Goal: Task Accomplishment & Management: Use online tool/utility

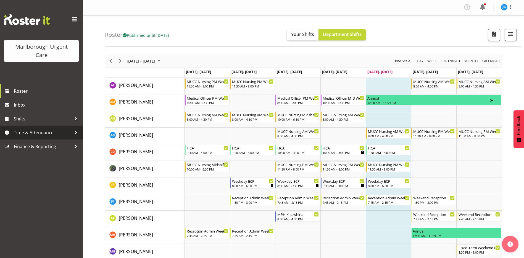
click at [45, 133] on span "Time & Attendance" at bounding box center [43, 132] width 58 height 8
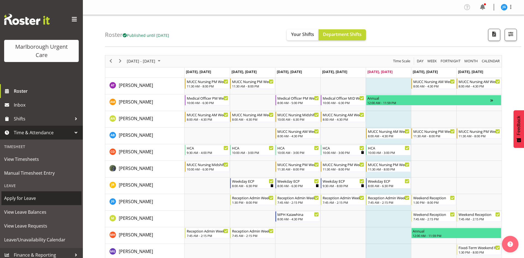
click at [27, 198] on span "Apply for Leave" at bounding box center [41, 198] width 75 height 8
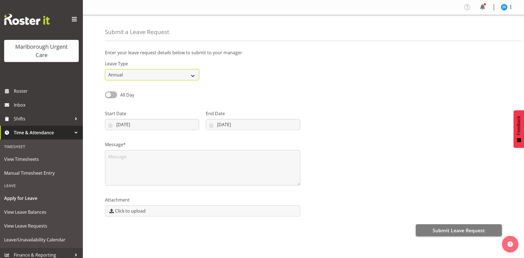
click at [179, 75] on select "Annual Sick Leave Without Pay Bereavement Domestic Violence Parental Jury Servi…" at bounding box center [152, 74] width 94 height 11
select select "Sick"
click at [105, 69] on select "Annual Sick Leave Without Pay Bereavement Domestic Violence Parental Jury Servi…" at bounding box center [152, 74] width 94 height 11
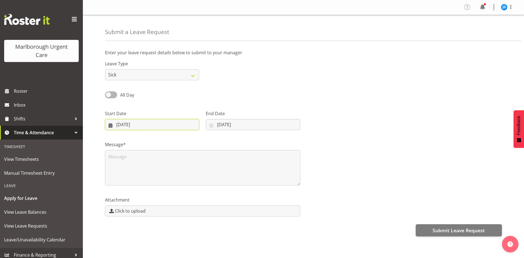
click at [148, 126] on input "10/10/2025" at bounding box center [152, 124] width 94 height 11
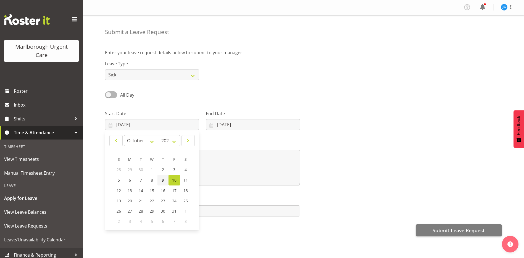
click at [163, 180] on span "9" at bounding box center [163, 179] width 2 height 5
type input "09/10/2025"
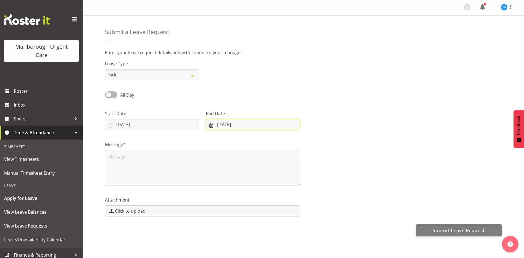
click at [243, 125] on input "10/10/2025" at bounding box center [253, 124] width 94 height 11
click at [260, 179] on span "9" at bounding box center [261, 179] width 2 height 5
type input "09/10/2025"
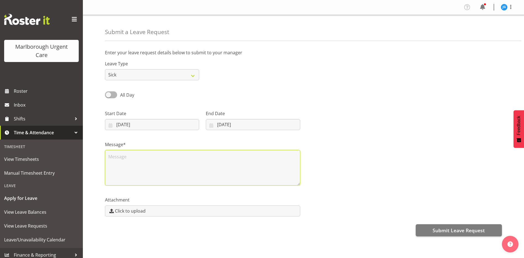
click at [230, 168] on textarea at bounding box center [202, 167] width 195 height 35
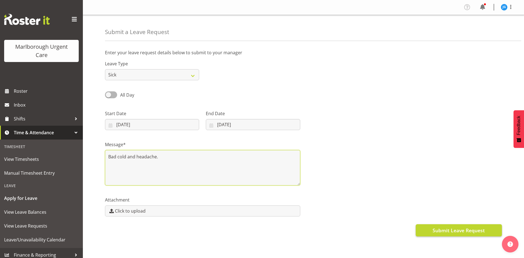
type textarea "Bad cold and headache."
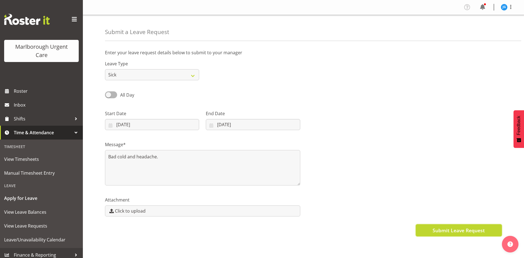
click at [444, 228] on span "Submit Leave Request" at bounding box center [459, 229] width 52 height 7
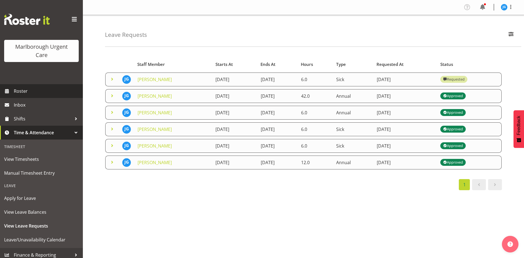
click at [24, 91] on span "Roster" at bounding box center [47, 91] width 66 height 8
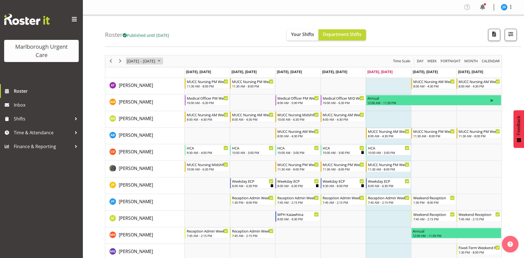
click at [162, 62] on span "October 2025" at bounding box center [159, 60] width 7 height 7
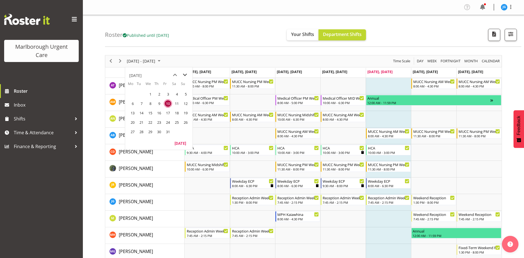
click at [185, 75] on span "next month" at bounding box center [185, 75] width 10 height 10
click at [133, 103] on span "3" at bounding box center [133, 103] width 8 height 8
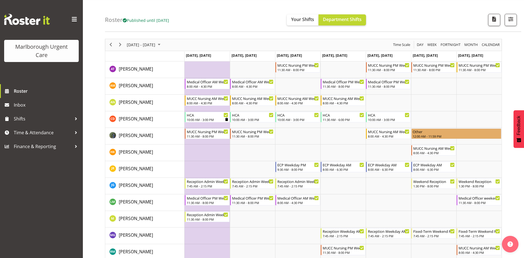
scroll to position [28, 0]
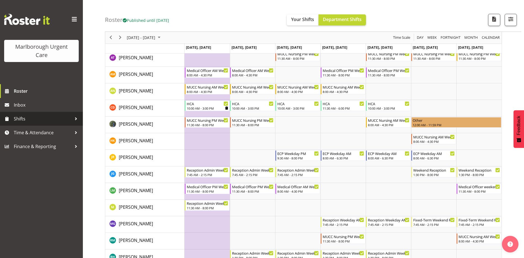
click at [22, 118] on span "Shifts" at bounding box center [43, 118] width 58 height 8
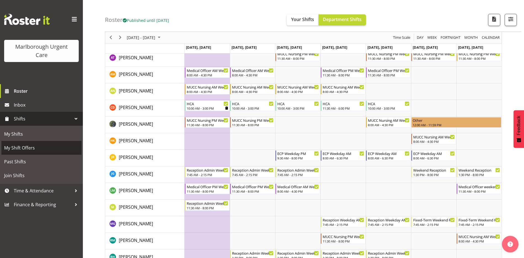
click at [23, 147] on span "My Shift Offers" at bounding box center [41, 147] width 75 height 8
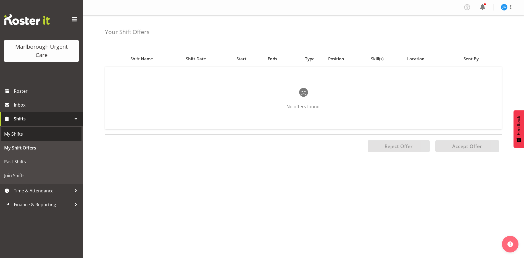
click at [19, 134] on span "My Shifts" at bounding box center [41, 134] width 75 height 8
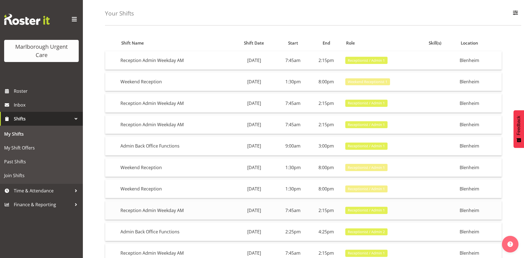
scroll to position [55, 0]
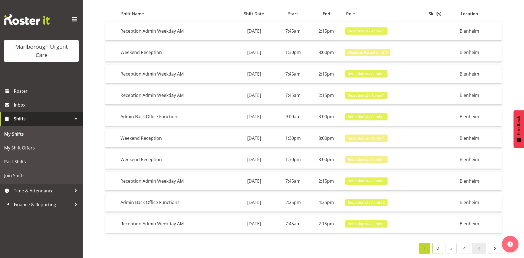
click at [438, 245] on link "2" at bounding box center [437, 247] width 11 height 11
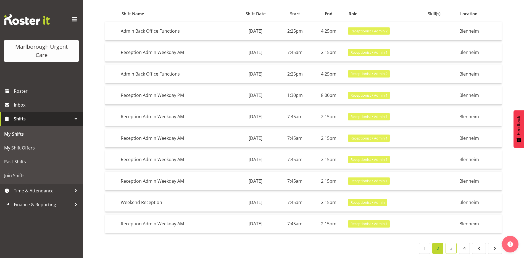
click at [450, 243] on link "3" at bounding box center [451, 247] width 11 height 11
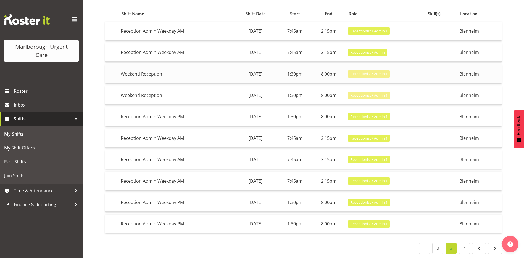
click at [379, 71] on span "Receptionist / Admin 1" at bounding box center [369, 73] width 37 height 5
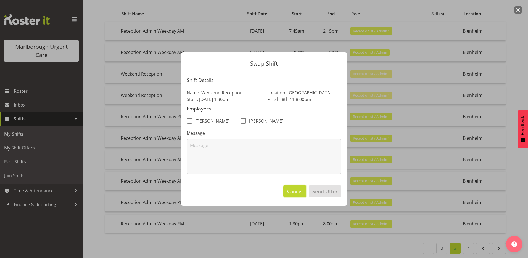
click at [300, 193] on span "Cancel" at bounding box center [294, 190] width 15 height 7
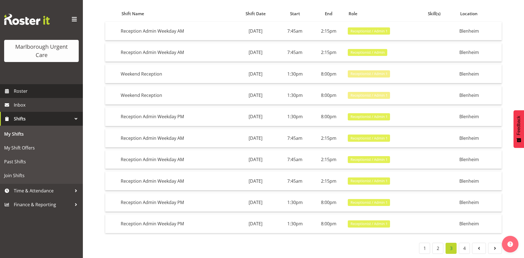
click at [23, 90] on span "Roster" at bounding box center [47, 91] width 66 height 8
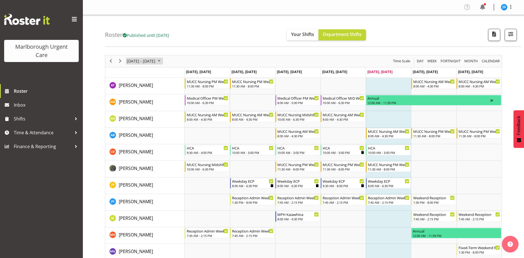
click at [162, 61] on span "October 2025" at bounding box center [159, 60] width 7 height 7
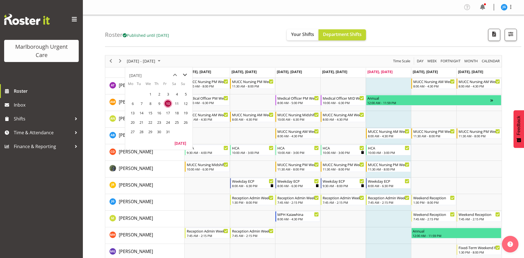
click at [185, 76] on span "next month" at bounding box center [185, 75] width 10 height 10
click at [132, 103] on span "3" at bounding box center [133, 103] width 8 height 8
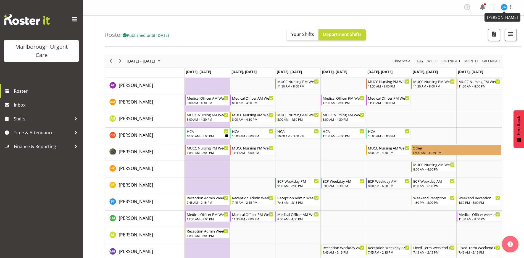
click at [504, 7] on img at bounding box center [504, 7] width 7 height 7
click at [484, 28] on link "Log Out" at bounding box center [487, 29] width 53 height 10
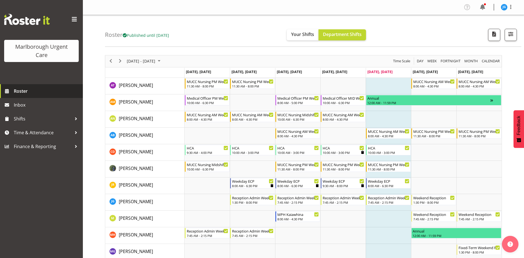
click at [23, 89] on span "Roster" at bounding box center [47, 91] width 66 height 8
click at [162, 35] on span "Published until [DATE]" at bounding box center [146, 35] width 46 height 6
click at [150, 62] on span "[DATE] - [DATE]" at bounding box center [141, 60] width 30 height 7
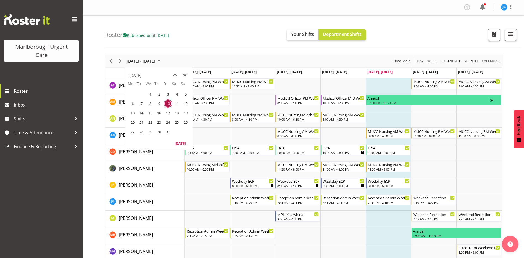
click at [185, 74] on span "next month" at bounding box center [185, 75] width 10 height 10
click at [133, 103] on span "3" at bounding box center [133, 103] width 8 height 8
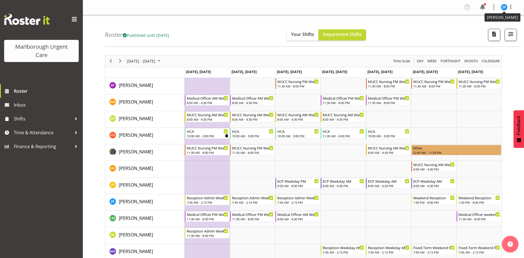
click at [505, 8] on img at bounding box center [504, 7] width 7 height 7
click at [488, 29] on link "Log Out" at bounding box center [487, 29] width 53 height 10
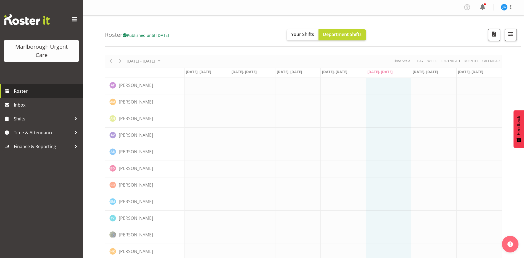
click at [24, 90] on span "Roster" at bounding box center [47, 91] width 66 height 8
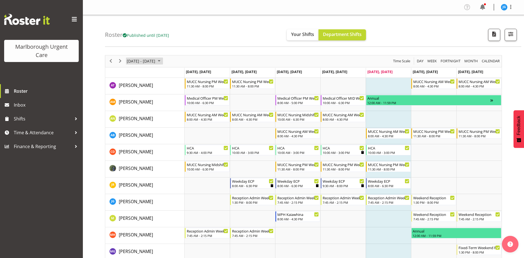
click at [154, 63] on span "[DATE] - [DATE]" at bounding box center [141, 60] width 30 height 7
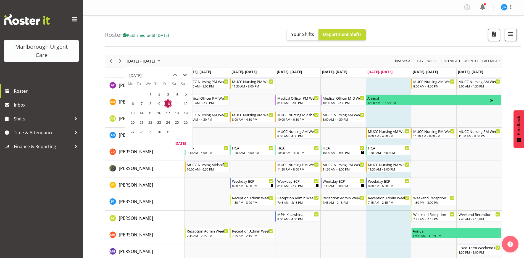
click at [184, 75] on span "next month" at bounding box center [185, 75] width 10 height 10
click at [132, 103] on span "3" at bounding box center [133, 103] width 8 height 8
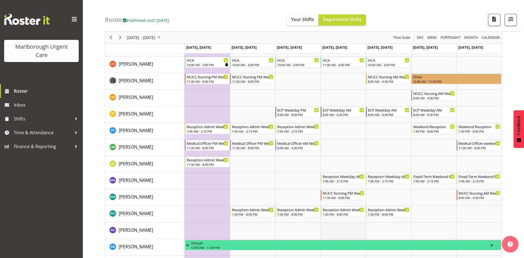
scroll to position [83, 0]
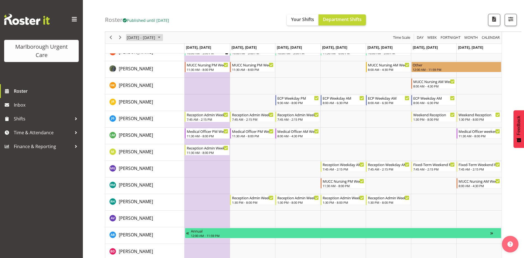
click at [154, 39] on span "November 03 - 09, 2025" at bounding box center [141, 37] width 30 height 7
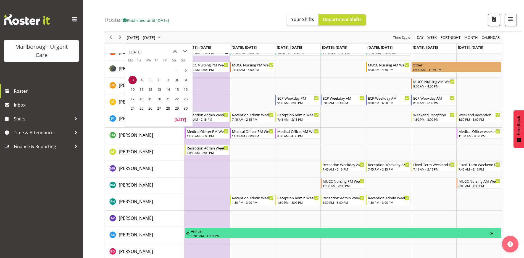
click at [175, 52] on span "previous month" at bounding box center [175, 51] width 10 height 10
click at [133, 108] on span "27" at bounding box center [133, 108] width 8 height 8
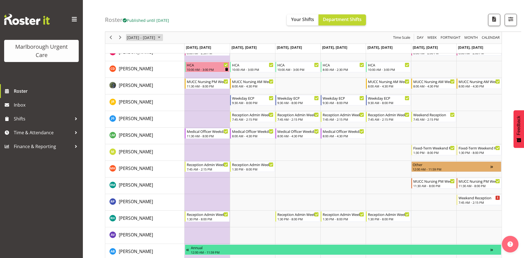
click at [153, 38] on span "Oct 27 - Nov 02, 2025" at bounding box center [141, 37] width 30 height 7
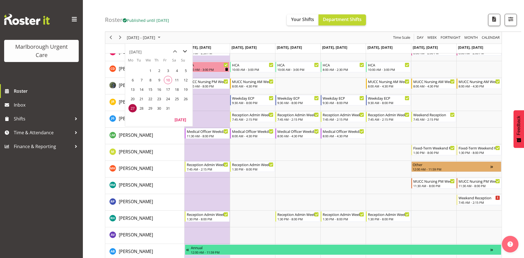
click at [183, 52] on span "next month" at bounding box center [185, 51] width 10 height 10
click at [132, 80] on span "3" at bounding box center [133, 80] width 8 height 8
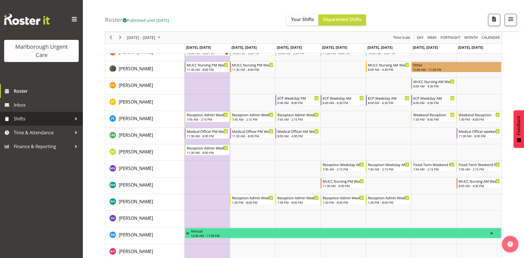
click at [22, 118] on span "Shifts" at bounding box center [43, 118] width 58 height 8
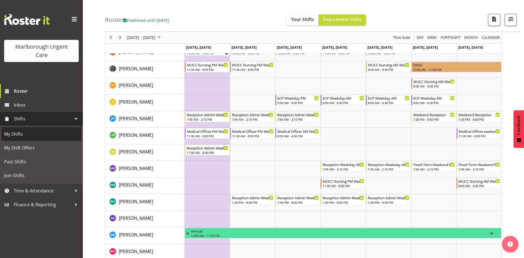
click at [18, 134] on span "My Shifts" at bounding box center [41, 134] width 75 height 8
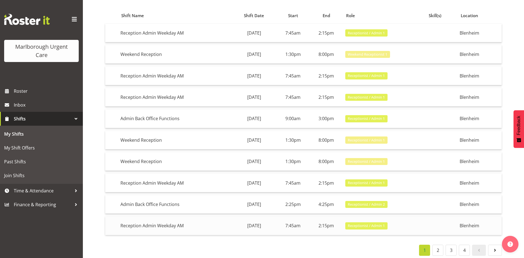
scroll to position [55, 0]
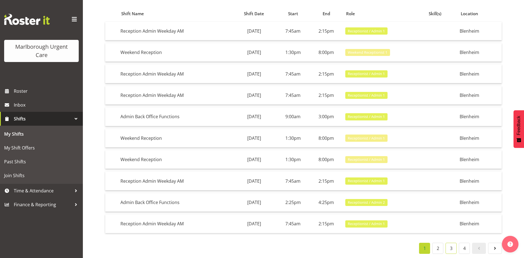
click at [453, 245] on link "3" at bounding box center [451, 247] width 11 height 11
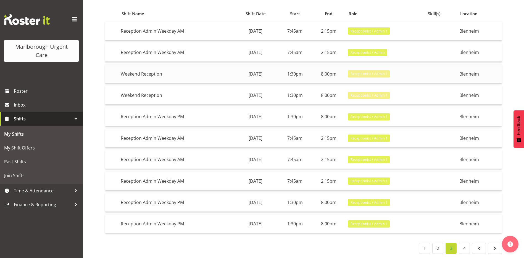
click at [381, 71] on span "Receptionist / Admin 1" at bounding box center [369, 73] width 37 height 5
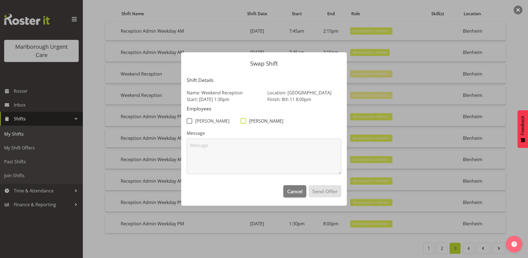
click at [242, 121] on span at bounding box center [244, 121] width 6 height 6
click at [242, 121] on input "[PERSON_NAME]" at bounding box center [243, 121] width 4 height 4
checkbox input "true"
click at [190, 122] on span at bounding box center [190, 121] width 6 height 6
click at [190, 122] on input "[PERSON_NAME]" at bounding box center [189, 121] width 4 height 4
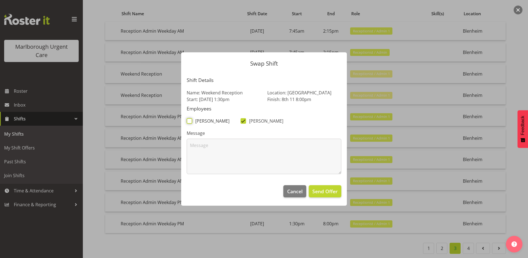
checkbox input "true"
click at [243, 150] on textarea at bounding box center [264, 155] width 155 height 35
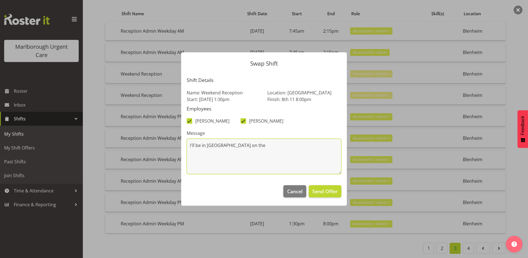
click at [257, 145] on textarea "I'll be in [GEOGRAPHIC_DATA] on the" at bounding box center [264, 155] width 155 height 35
type textarea "I'll be in [GEOGRAPHIC_DATA] on the 8 and 9 attending a friend's 65th."
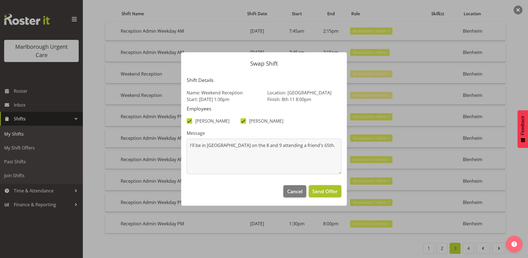
click at [316, 192] on span "Send Offer" at bounding box center [325, 190] width 25 height 7
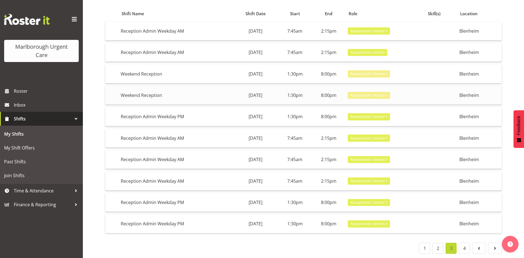
click at [387, 93] on span "Receptionist / Admin 1" at bounding box center [369, 95] width 37 height 5
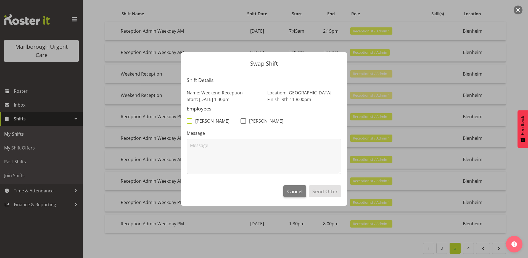
click at [189, 120] on span at bounding box center [190, 121] width 6 height 6
click at [189, 120] on input "[PERSON_NAME]" at bounding box center [189, 121] width 4 height 4
checkbox input "true"
click at [244, 121] on span at bounding box center [244, 121] width 6 height 6
click at [244, 121] on input "[PERSON_NAME]" at bounding box center [243, 121] width 4 height 4
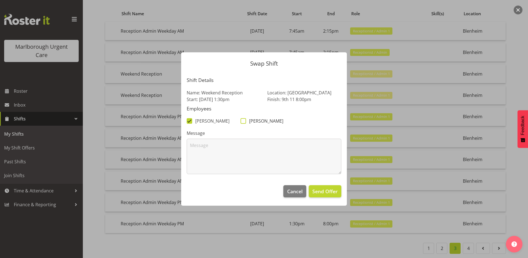
checkbox input "true"
click at [253, 153] on textarea at bounding box center [264, 155] width 155 height 35
type textarea "C"
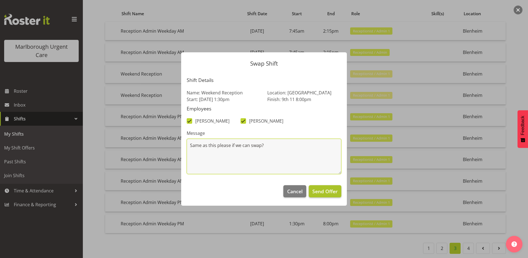
type textarea "Same as this please if we can swap?"
click at [328, 192] on span "Send Offer" at bounding box center [325, 190] width 25 height 7
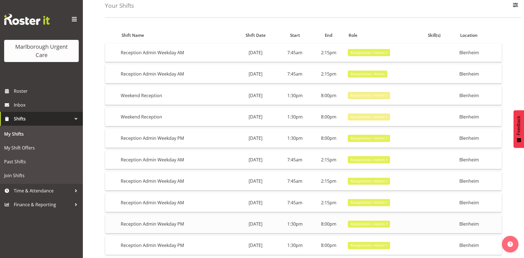
scroll to position [0, 0]
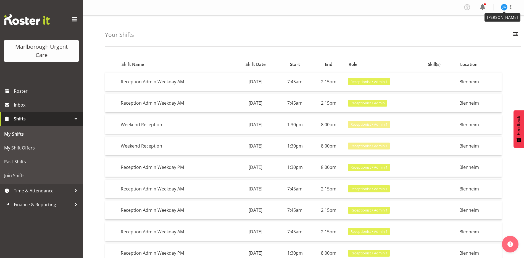
click at [506, 8] on img at bounding box center [504, 7] width 7 height 7
click at [484, 28] on link "Log Out" at bounding box center [487, 29] width 53 height 10
